Goal: Use online tool/utility: Utilize a website feature to perform a specific function

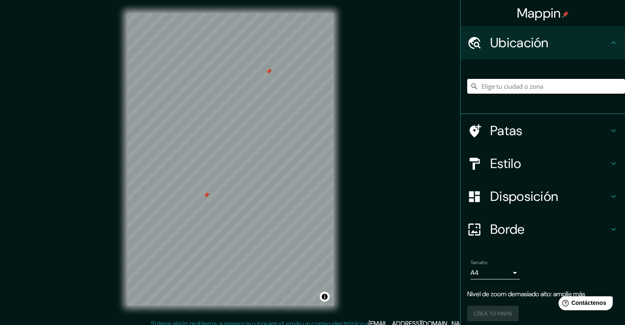
click at [269, 70] on div at bounding box center [268, 71] width 7 height 7
click at [207, 198] on div at bounding box center [206, 195] width 7 height 7
click at [515, 86] on input "Elige tu ciudad o zona" at bounding box center [546, 86] width 158 height 15
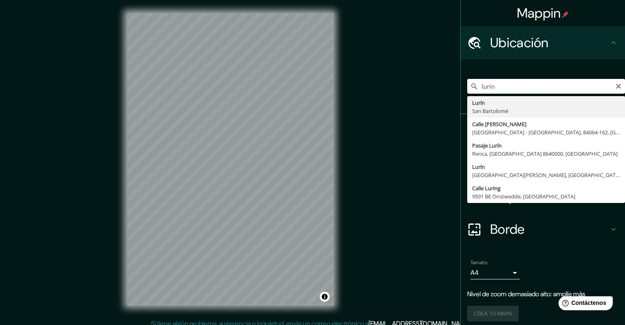
click at [558, 87] on input "lurin" at bounding box center [546, 86] width 158 height 15
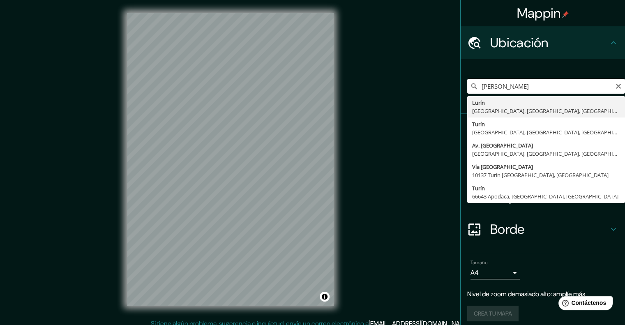
type input "Lurin, [GEOGRAPHIC_DATA], [GEOGRAPHIC_DATA], [GEOGRAPHIC_DATA]"
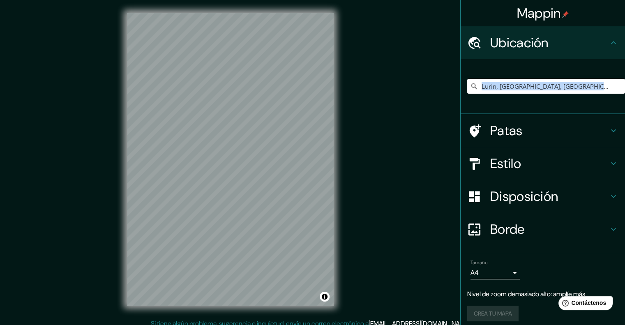
click at [545, 108] on div "Lurin, [GEOGRAPHIC_DATA], [GEOGRAPHIC_DATA], [GEOGRAPHIC_DATA]" at bounding box center [542, 86] width 164 height 55
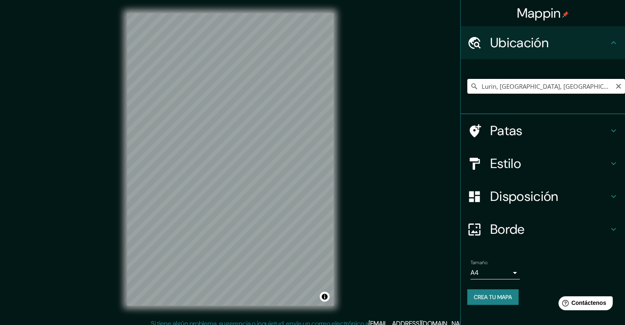
click at [599, 85] on input "Lurin, [GEOGRAPHIC_DATA], [GEOGRAPHIC_DATA], [GEOGRAPHIC_DATA]" at bounding box center [546, 86] width 158 height 15
drag, startPoint x: 529, startPoint y: 83, endPoint x: 583, endPoint y: 84, distance: 54.2
click at [583, 84] on input "Lurin, [GEOGRAPHIC_DATA], [GEOGRAPHIC_DATA], [GEOGRAPHIC_DATA]" at bounding box center [546, 86] width 158 height 15
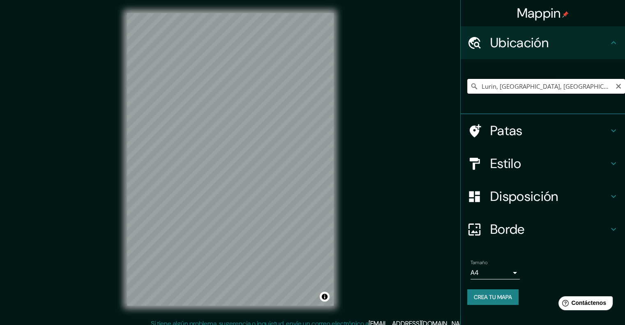
click at [583, 84] on input "Lurin, [GEOGRAPHIC_DATA], [GEOGRAPHIC_DATA], [GEOGRAPHIC_DATA]" at bounding box center [546, 86] width 158 height 15
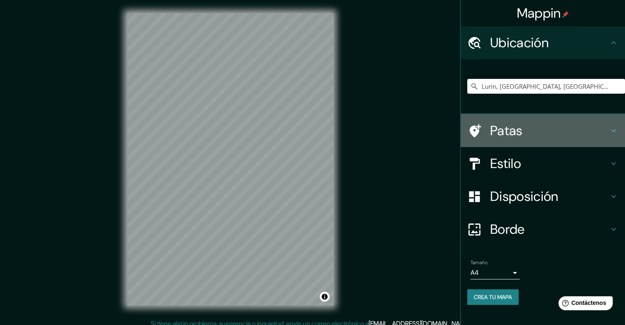
click at [541, 132] on h4 "Patas" at bounding box center [549, 130] width 118 height 16
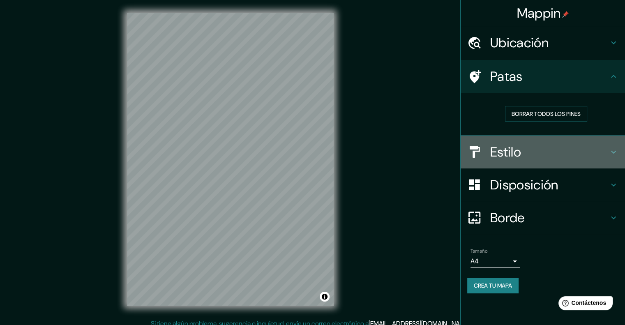
click at [513, 161] on div "Estilo" at bounding box center [542, 152] width 164 height 33
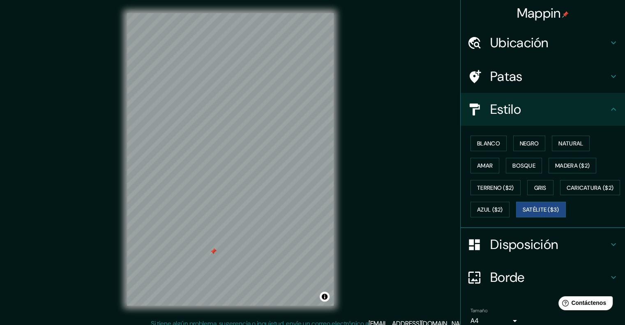
click at [212, 253] on div at bounding box center [213, 251] width 7 height 7
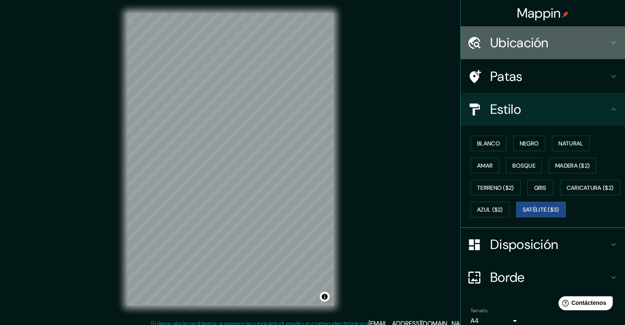
click at [506, 53] on div "Ubicación" at bounding box center [542, 42] width 164 height 33
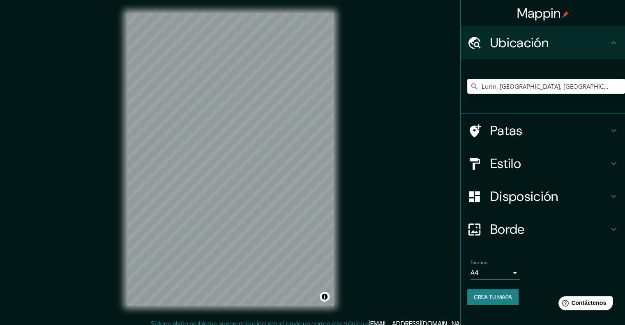
click at [118, 204] on div "© Mapbox © OpenStreetMap Improve this map © Maxar" at bounding box center [230, 159] width 233 height 319
click at [282, 0] on html "Mappin Ubicación Lurin, [GEOGRAPHIC_DATA], [GEOGRAPHIC_DATA], [GEOGRAPHIC_DATA]…" at bounding box center [312, 162] width 625 height 325
